Goal: Check status: Check status

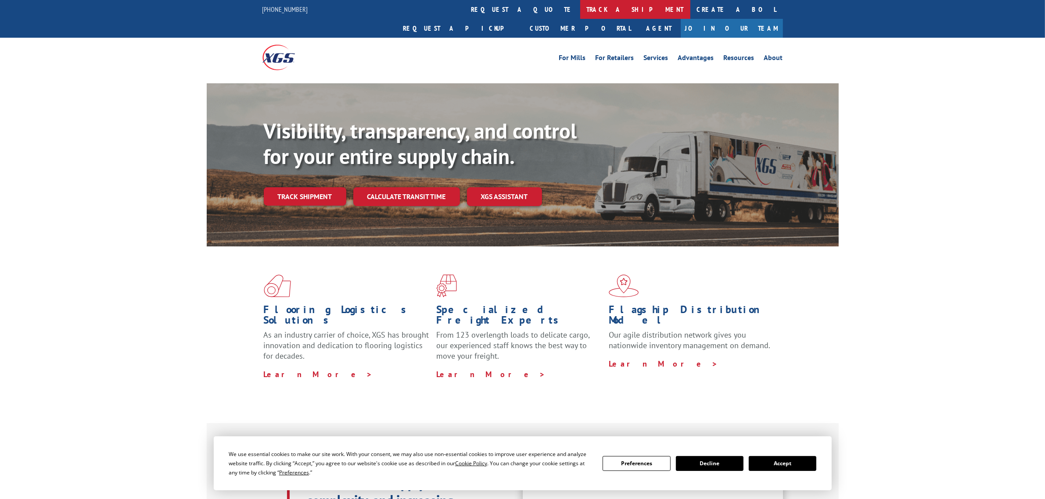
click at [580, 9] on link "track a shipment" at bounding box center [635, 9] width 110 height 19
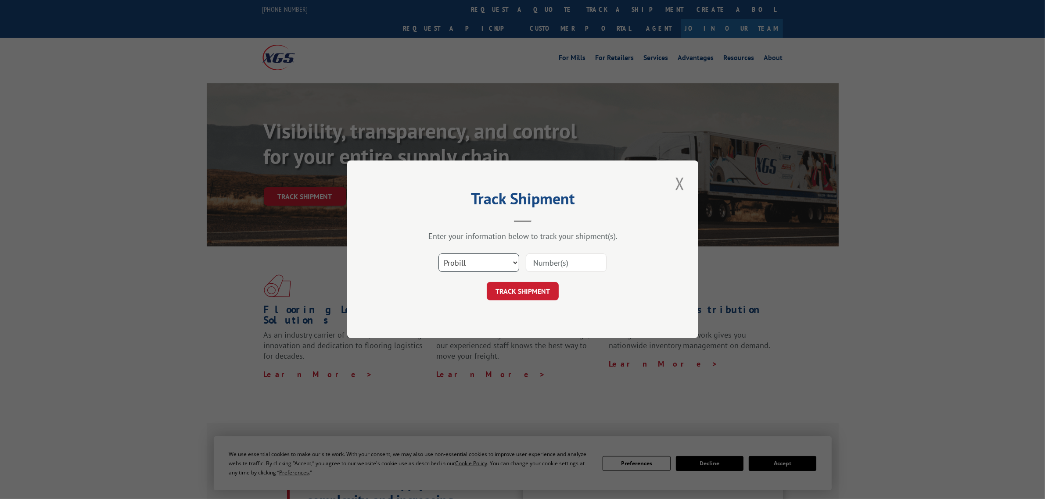
click at [517, 260] on select "Select category... Probill BOL PO" at bounding box center [478, 263] width 81 height 18
click at [518, 260] on select "Select category... Probill BOL PO" at bounding box center [478, 263] width 81 height 18
select select "po"
click at [438, 254] on select "Select category... Probill BOL PO" at bounding box center [478, 263] width 81 height 18
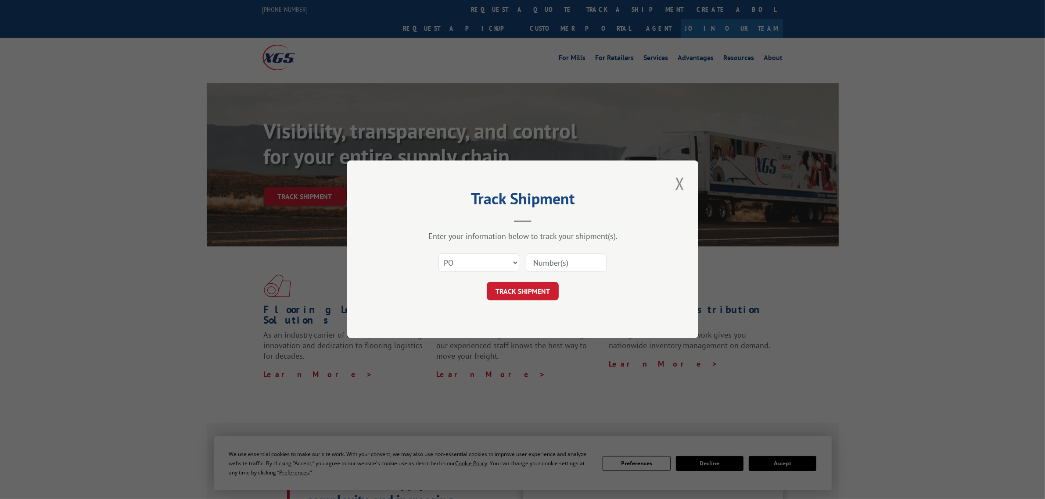
click at [551, 268] on input at bounding box center [566, 263] width 81 height 18
paste input "1190080525"
type input "1190080525"
click at [528, 289] on button "TRACK SHIPMENT" at bounding box center [523, 292] width 72 height 18
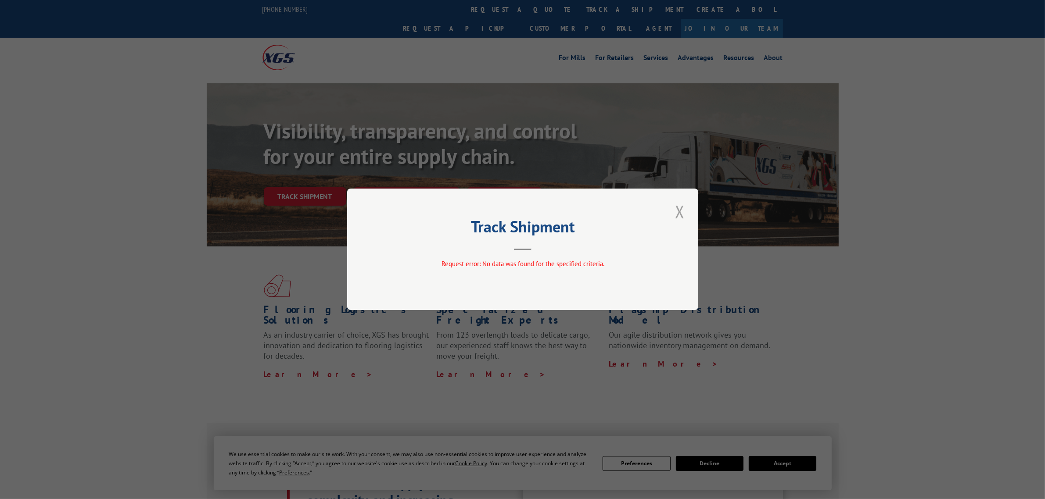
click at [679, 212] on button "Close modal" at bounding box center [679, 212] width 15 height 24
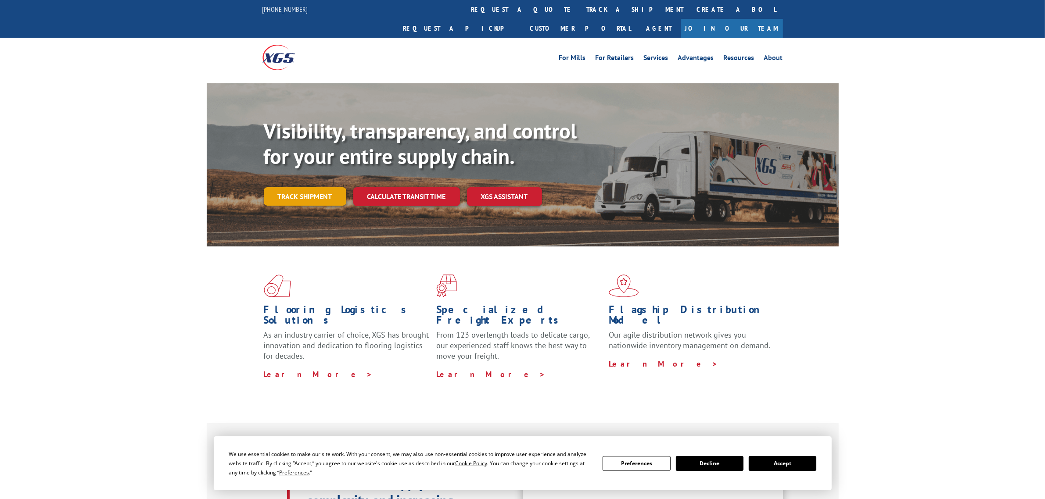
click at [305, 187] on link "Track shipment" at bounding box center [305, 196] width 82 height 18
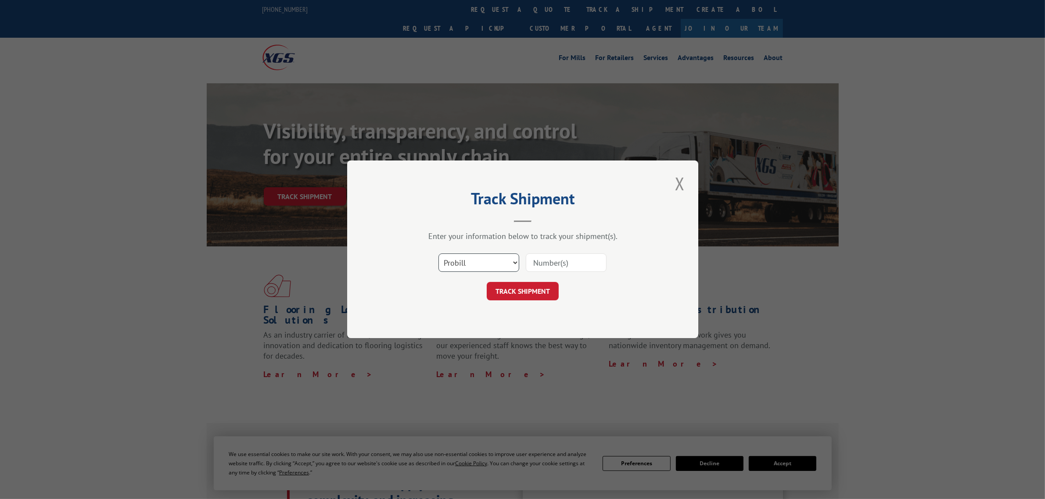
click at [511, 263] on select "Select category... Probill BOL PO" at bounding box center [478, 263] width 81 height 18
select select "po"
click at [438, 254] on select "Select category... Probill BOL PO" at bounding box center [478, 263] width 81 height 18
click at [541, 268] on input at bounding box center [566, 263] width 81 height 18
paste input "291898198"
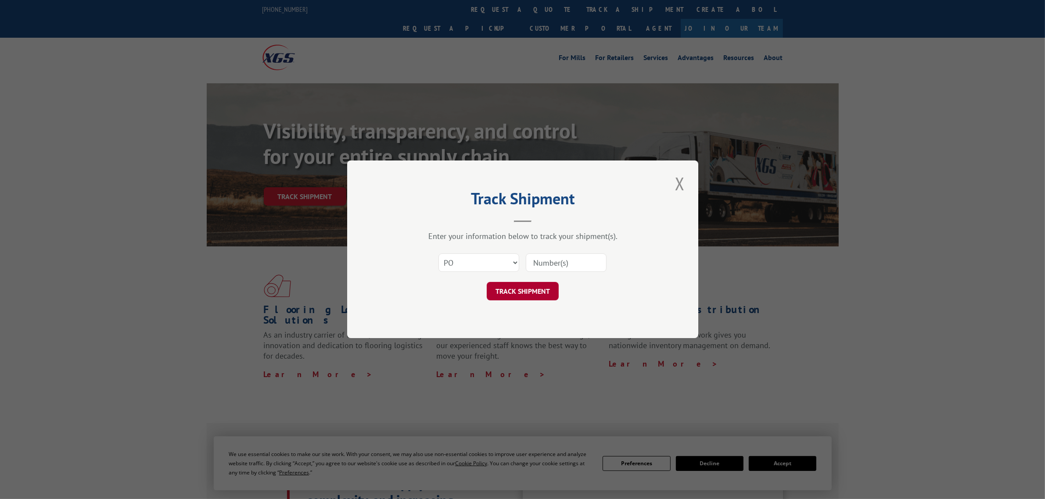
type input "291898198"
click at [541, 295] on button "TRACK SHIPMENT" at bounding box center [523, 292] width 72 height 18
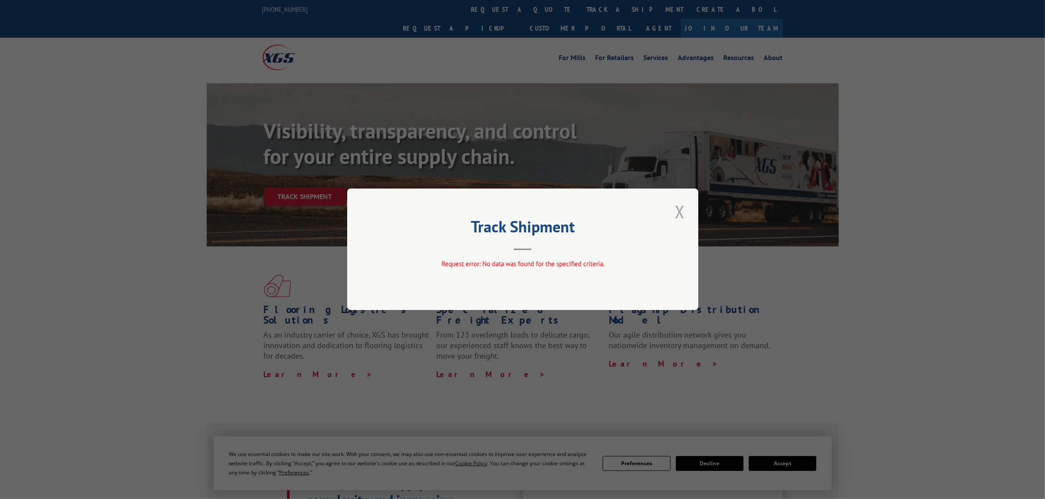
click at [680, 212] on button "Close modal" at bounding box center [679, 212] width 15 height 24
click at [680, 212] on div "Visibility, transparency, and control for your entire supply chain. Track shipm…" at bounding box center [551, 179] width 575 height 122
